Goal: Transaction & Acquisition: Purchase product/service

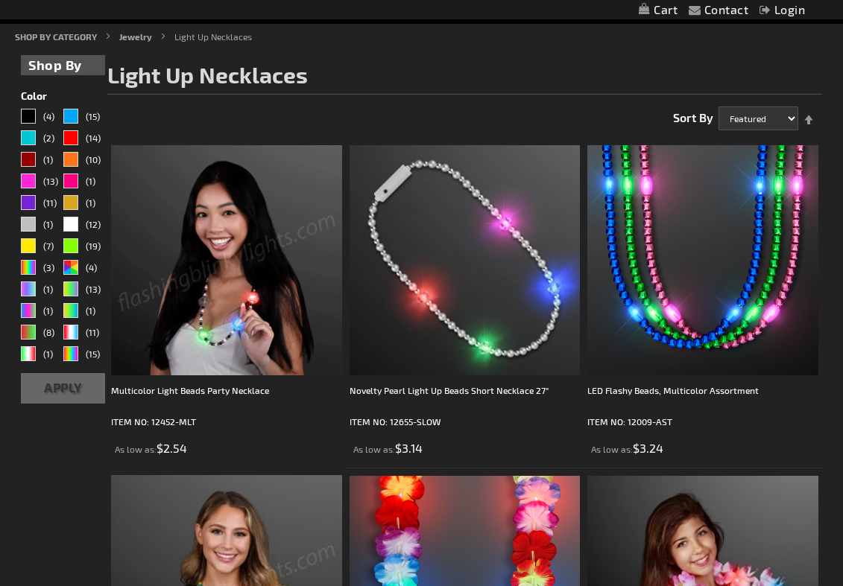
scroll to position [224, 0]
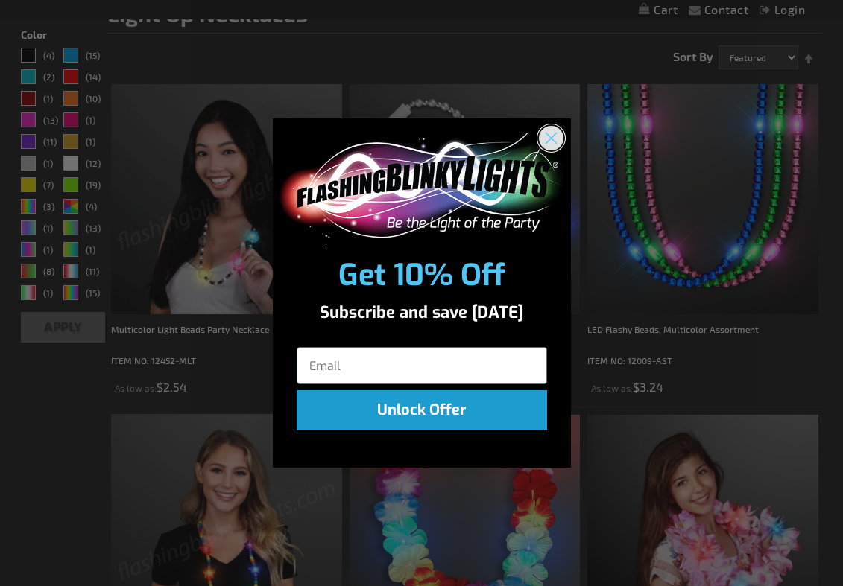
click at [553, 140] on icon "Close dialog" at bounding box center [551, 138] width 10 height 10
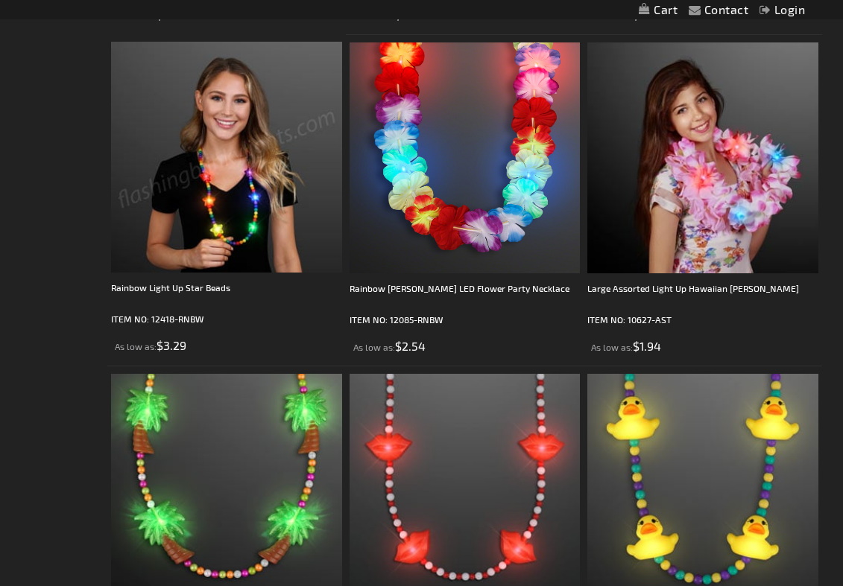
scroll to position [0, 0]
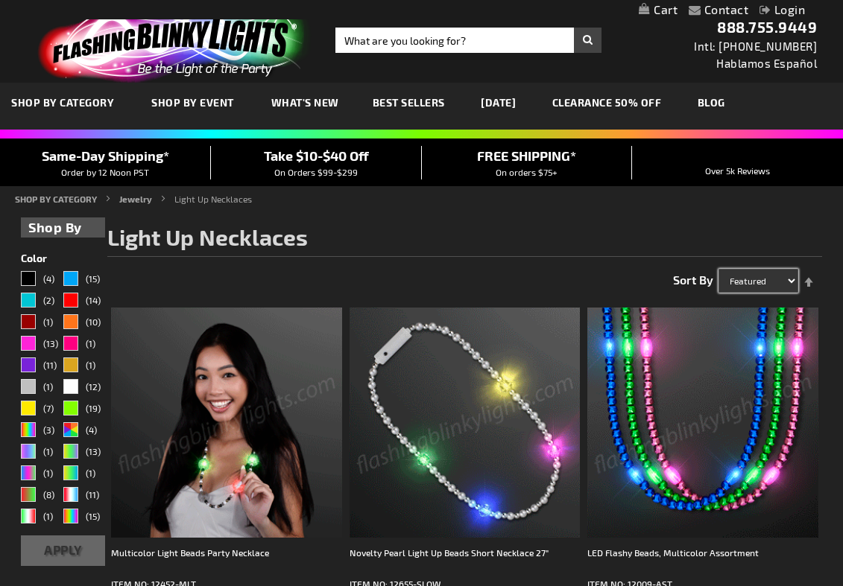
click at [761, 271] on select "Featured Name Price Best Sellers" at bounding box center [758, 281] width 80 height 24
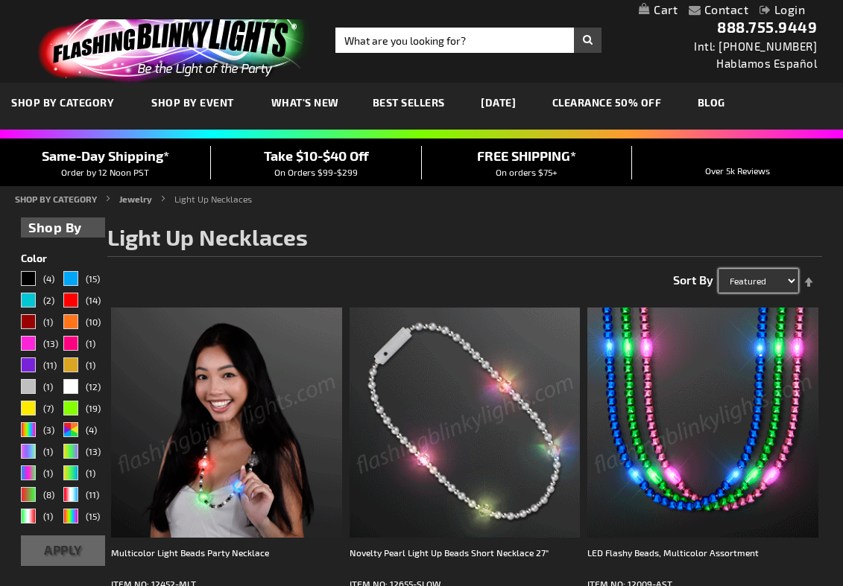
select select "price"
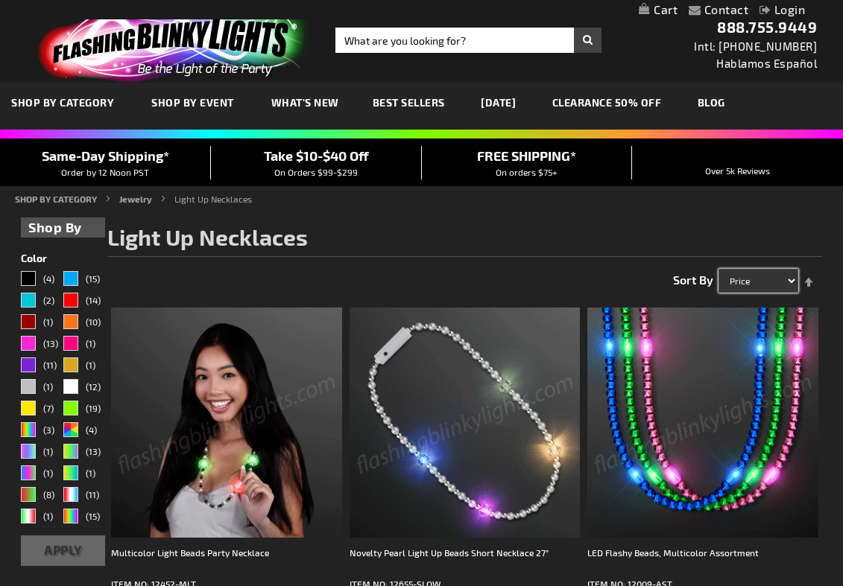
click at [718, 269] on select "Featured Name Price Best Sellers" at bounding box center [758, 281] width 80 height 24
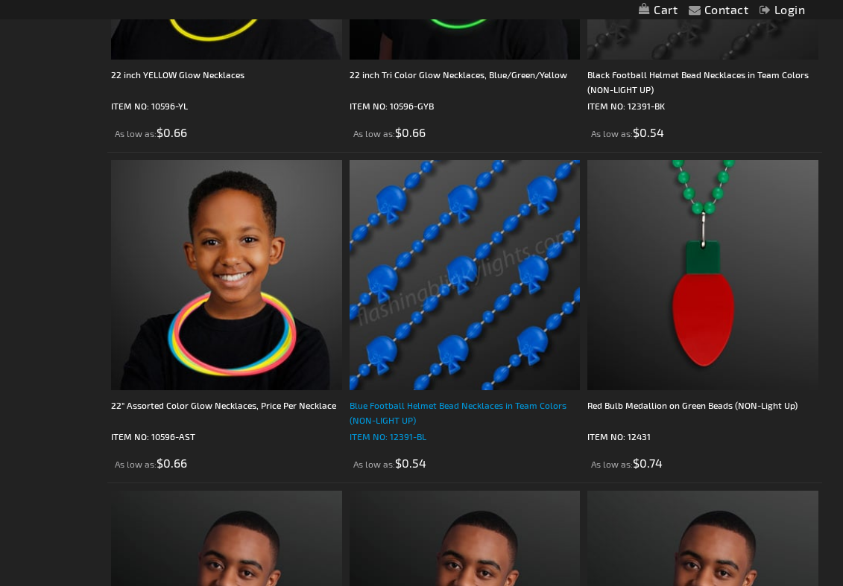
scroll to position [5813, 0]
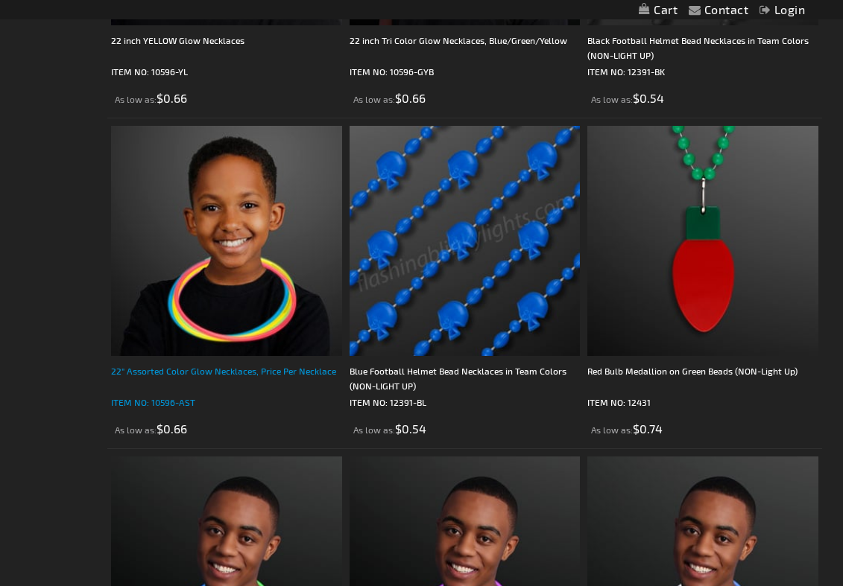
click at [287, 408] on p "ITEM NO: 10596-AST" at bounding box center [226, 402] width 230 height 15
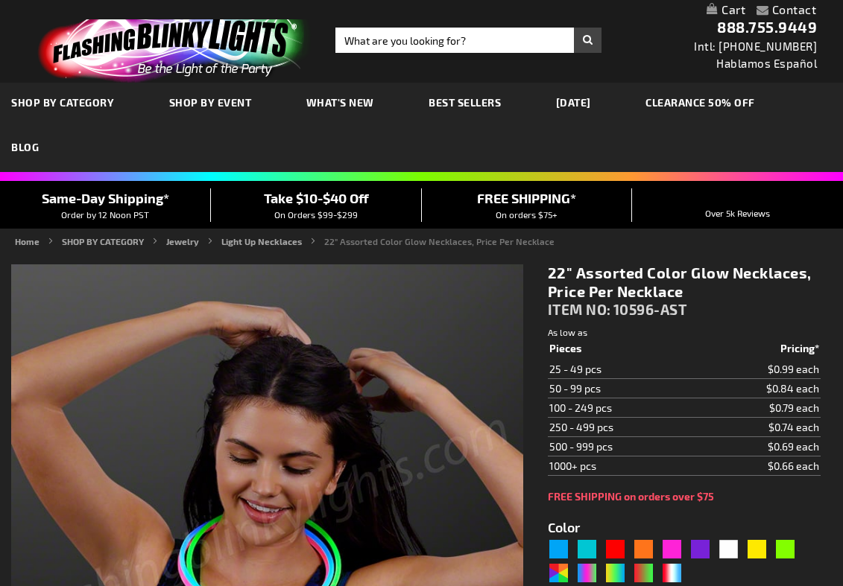
type input "5630"
